Goal: Task Accomplishment & Management: Use online tool/utility

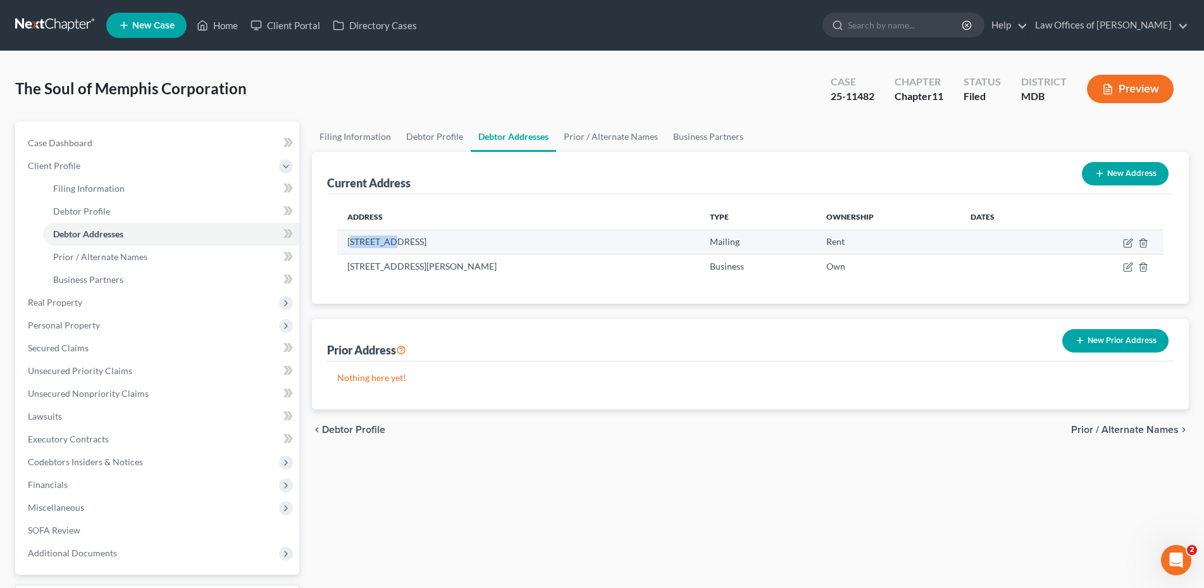
drag, startPoint x: 352, startPoint y: 239, endPoint x: 392, endPoint y: 247, distance: 40.6
click at [392, 247] on td "[STREET_ADDRESS]" at bounding box center [518, 242] width 362 height 24
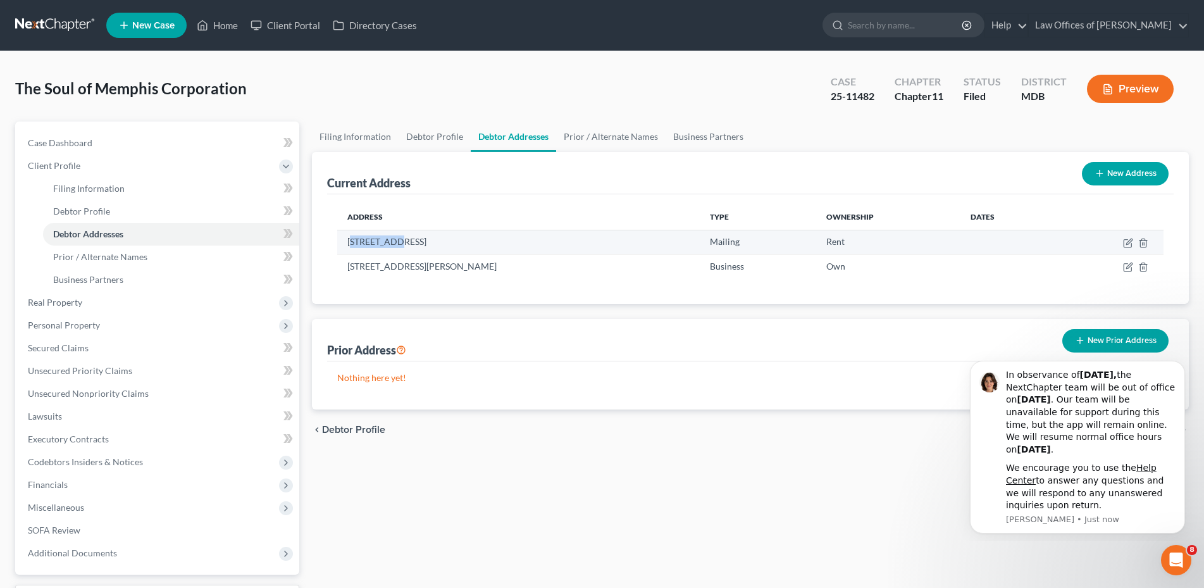
drag, startPoint x: 350, startPoint y: 241, endPoint x: 359, endPoint y: 242, distance: 8.9
click at [395, 250] on td "[STREET_ADDRESS]" at bounding box center [518, 242] width 362 height 24
drag, startPoint x: 347, startPoint y: 237, endPoint x: 440, endPoint y: 242, distance: 92.5
click at [440, 242] on td "[STREET_ADDRESS]" at bounding box center [518, 242] width 362 height 24
copy td "[STREET_ADDRESS]"
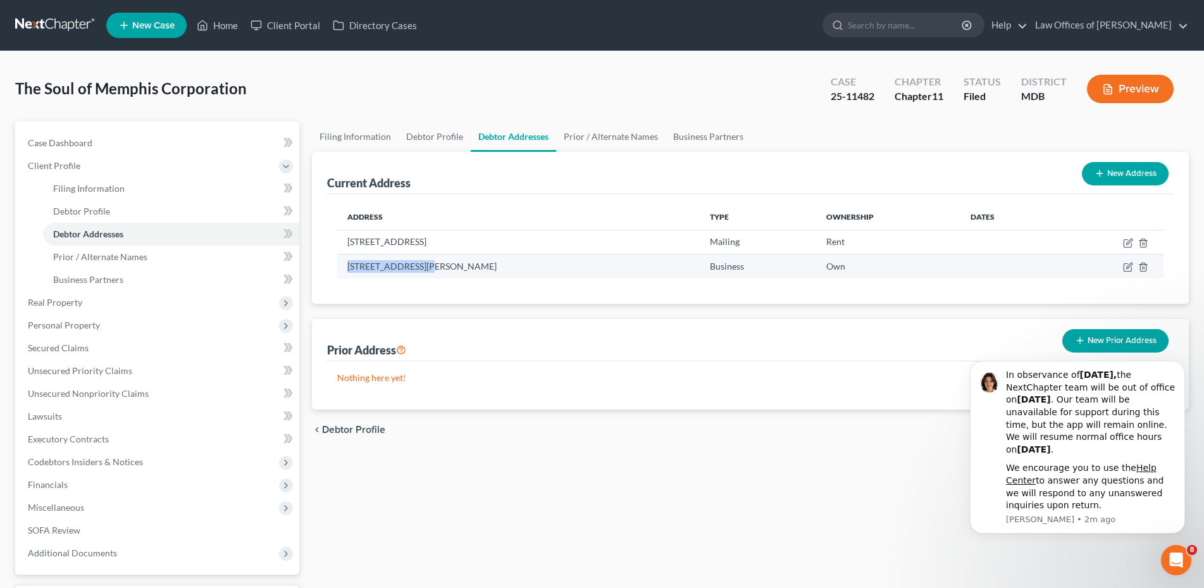
drag, startPoint x: 349, startPoint y: 264, endPoint x: 417, endPoint y: 272, distance: 69.4
click at [421, 269] on td "[STREET_ADDRESS][PERSON_NAME]" at bounding box center [518, 266] width 362 height 24
copy td "[STREET_ADDRESS]"
